Goal: Navigation & Orientation: Find specific page/section

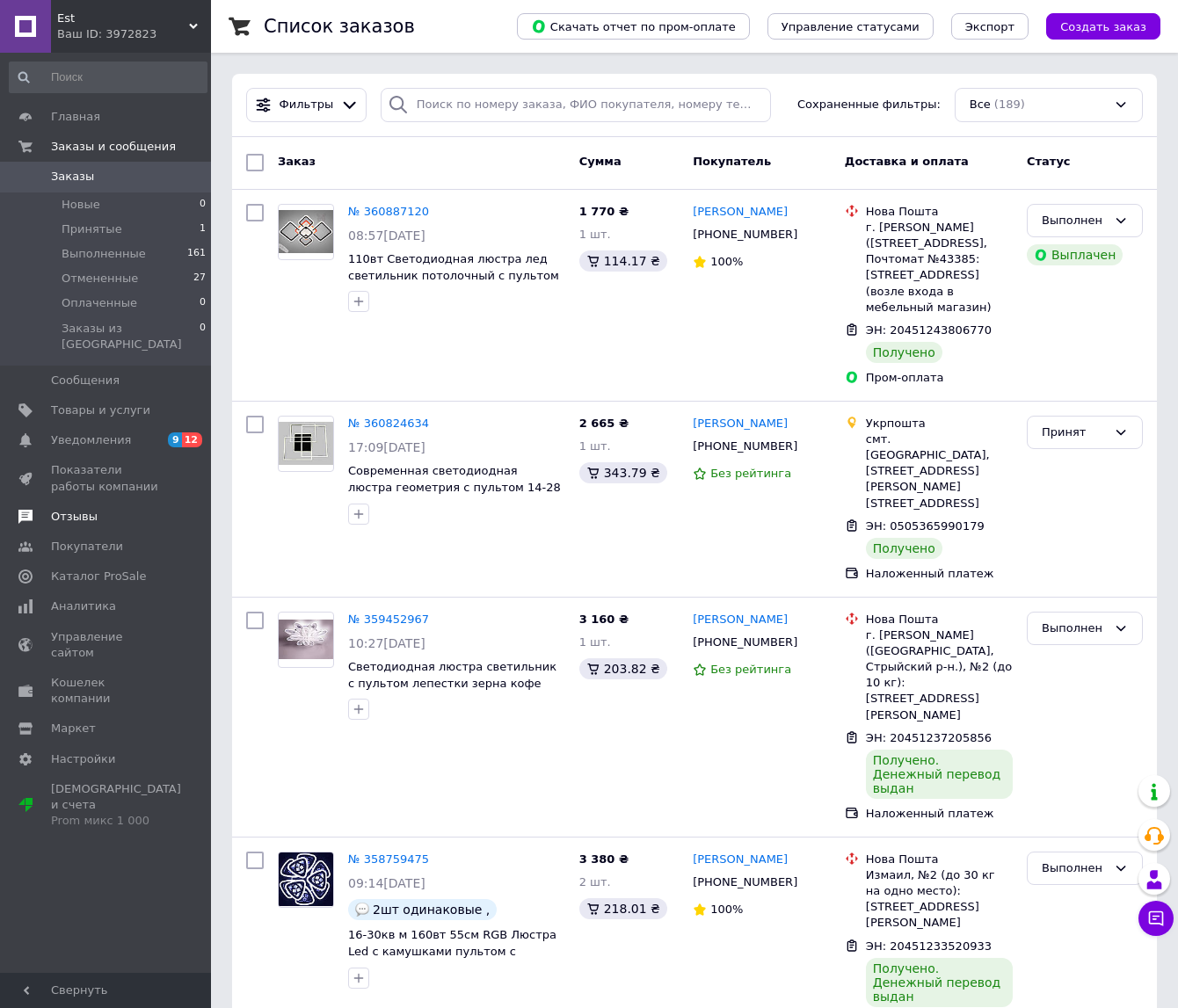
click at [78, 509] on span "Отзывы" at bounding box center [74, 517] width 46 height 16
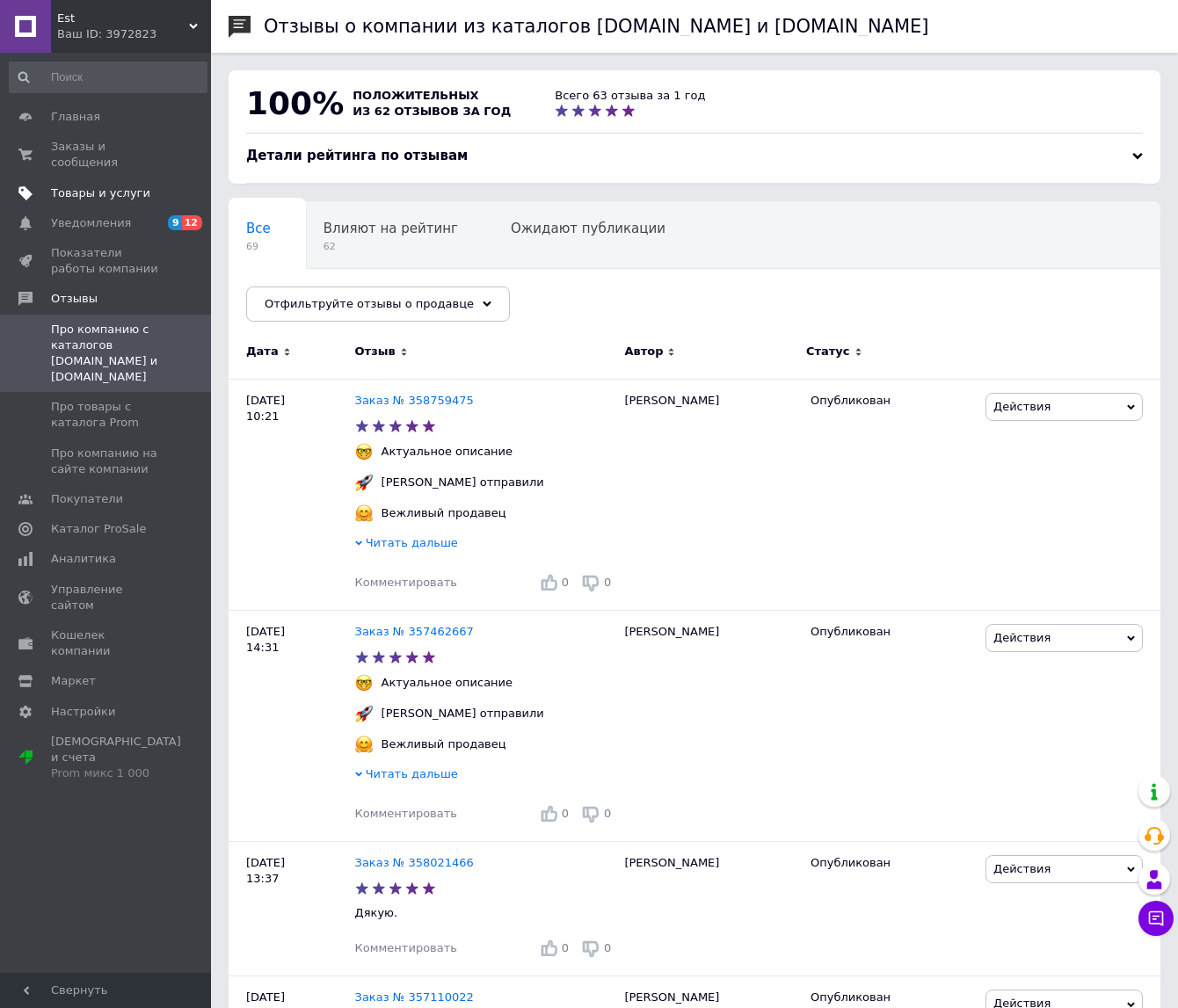
click at [83, 194] on span "Товары и услуги" at bounding box center [100, 194] width 99 height 16
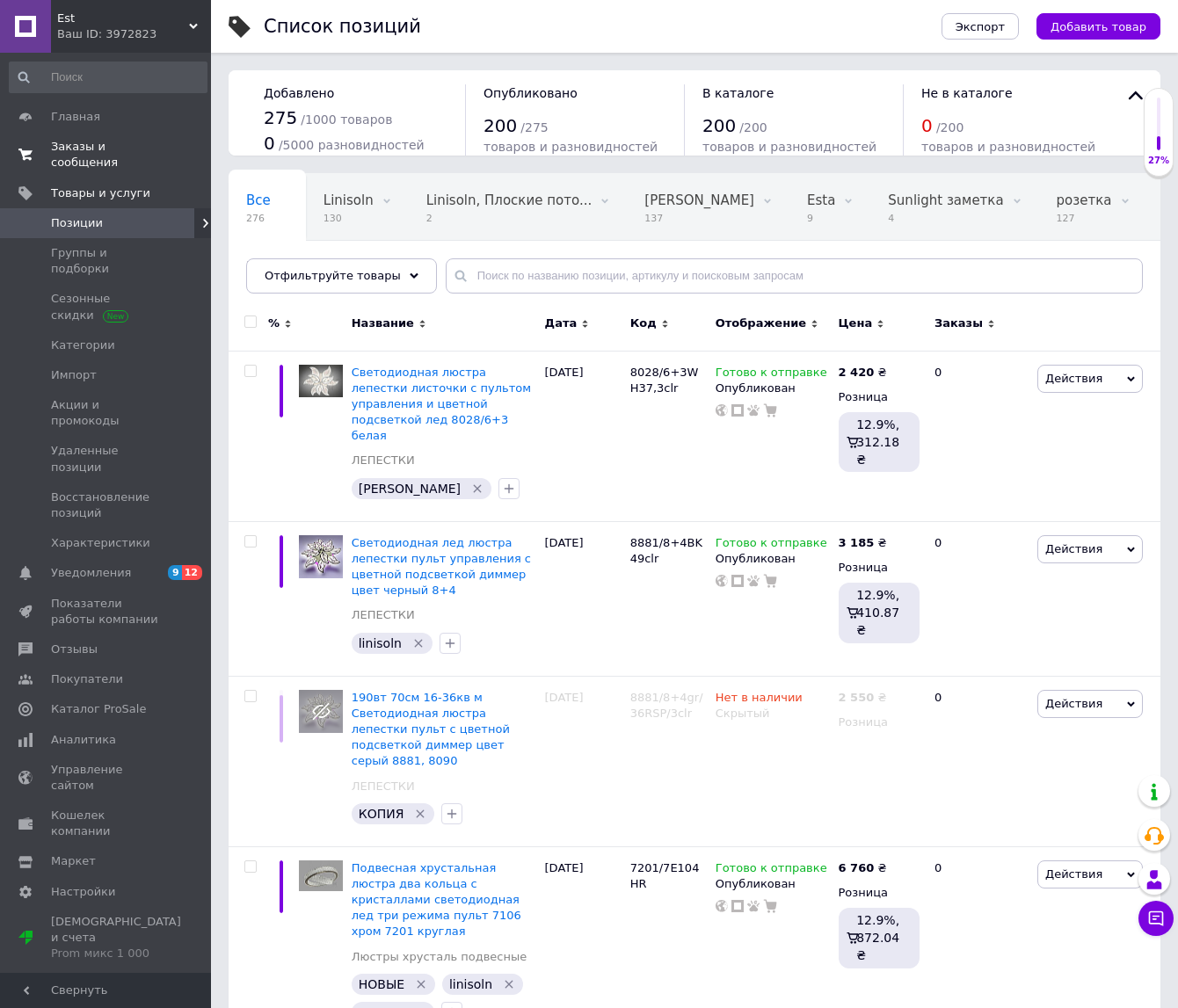
click at [70, 148] on span "Заказы и сообщения" at bounding box center [106, 154] width 112 height 31
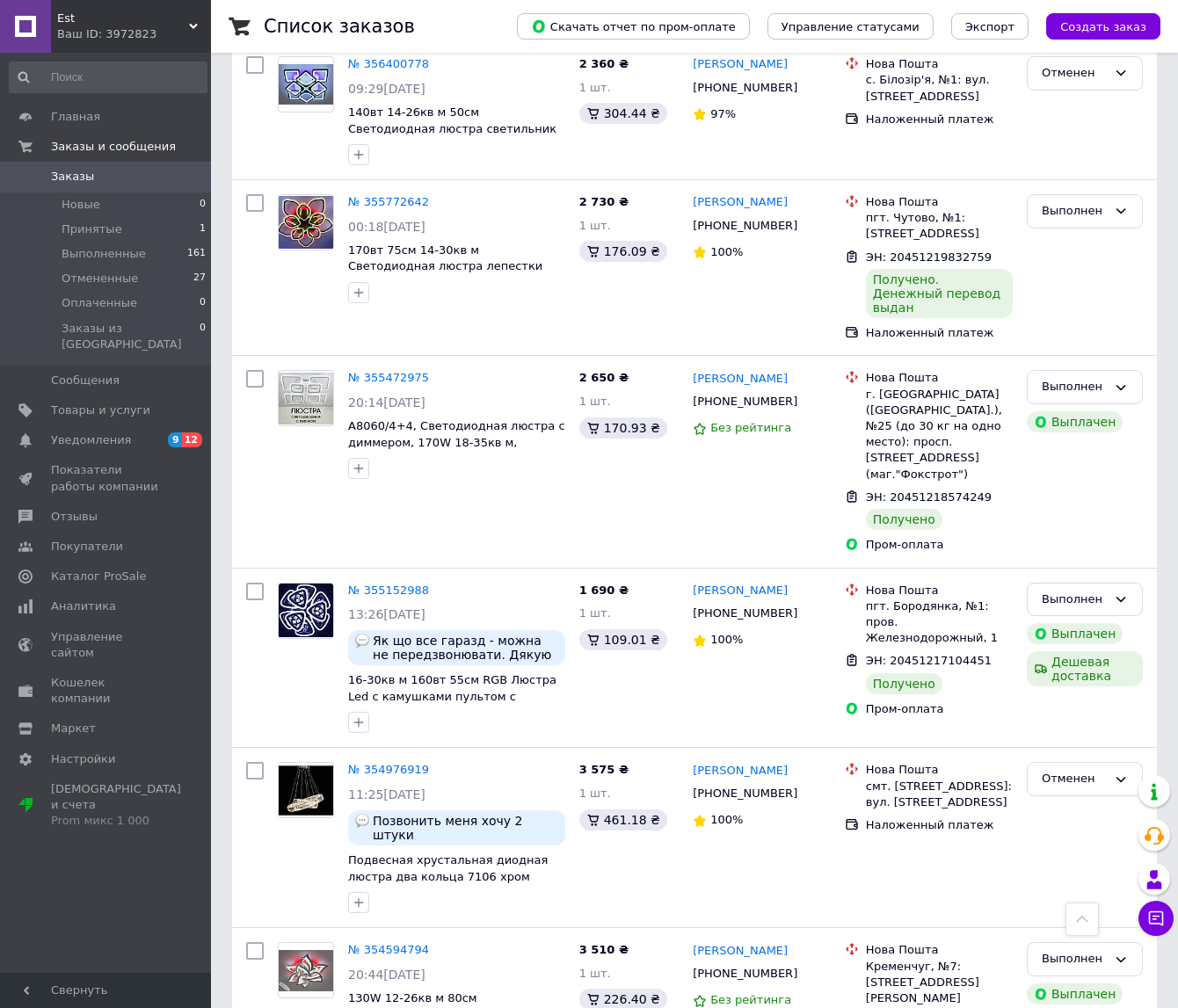
scroll to position [2437, 0]
